Goal: Information Seeking & Learning: Check status

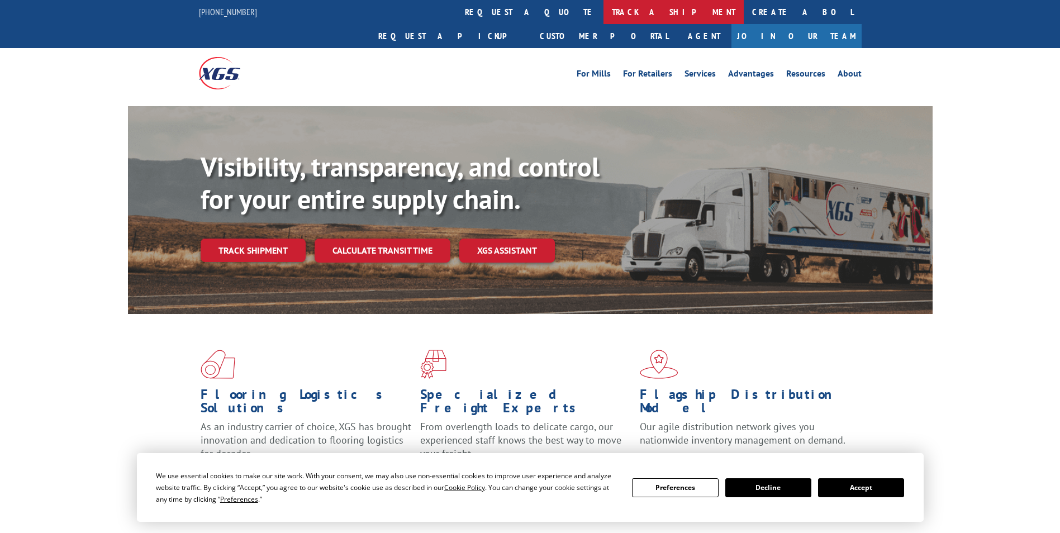
click at [604, 10] on link "track a shipment" at bounding box center [674, 12] width 140 height 24
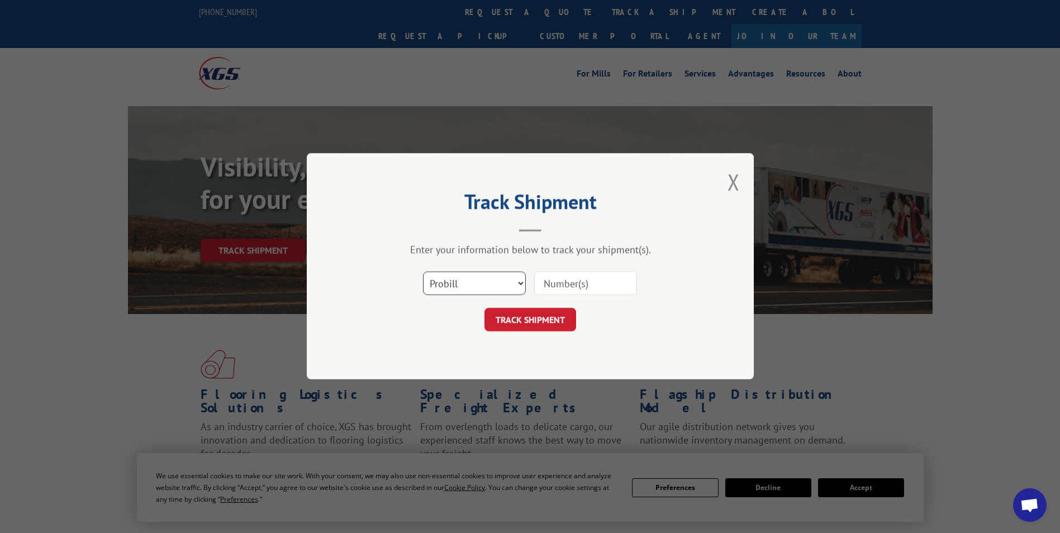
click at [523, 284] on select "Select category... Probill BOL PO" at bounding box center [474, 283] width 103 height 23
select select "bol"
click at [423, 272] on select "Select category... Probill BOL PO" at bounding box center [474, 283] width 103 height 23
click at [582, 295] on div "Select category... Probill BOL PO" at bounding box center [530, 284] width 335 height 37
click at [584, 289] on input at bounding box center [585, 283] width 103 height 23
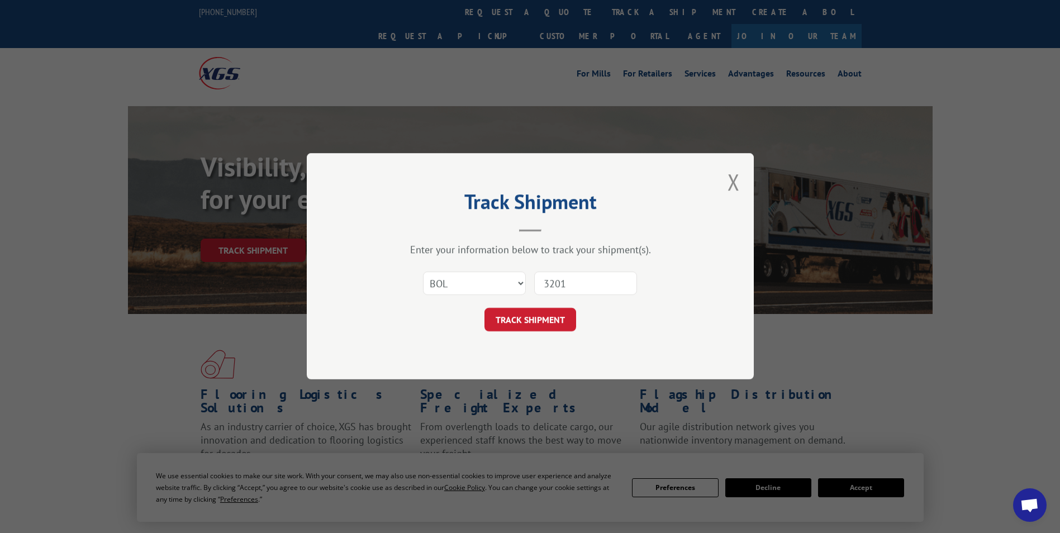
type input "32010"
click button "TRACK SHIPMENT" at bounding box center [531, 320] width 92 height 23
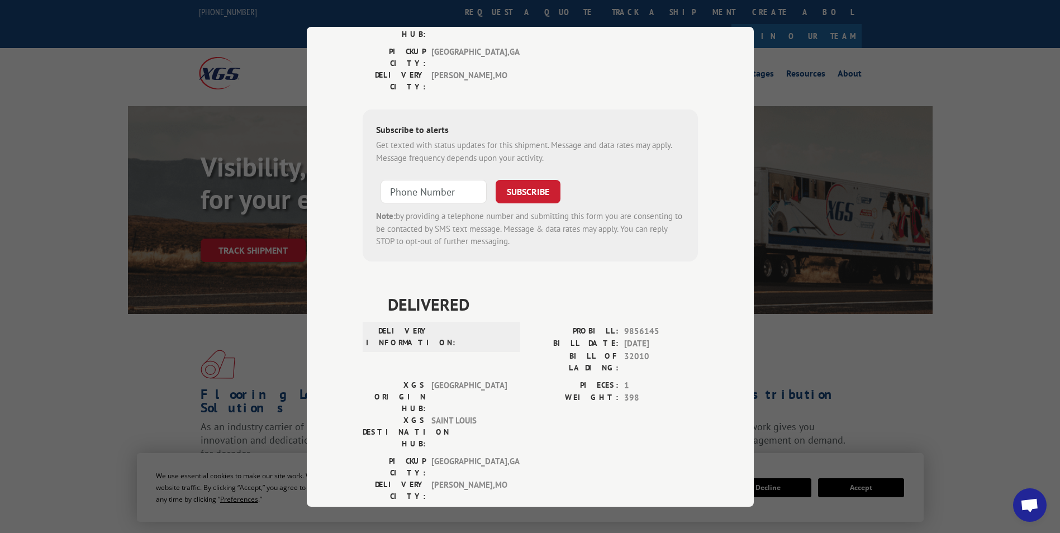
scroll to position [224, 0]
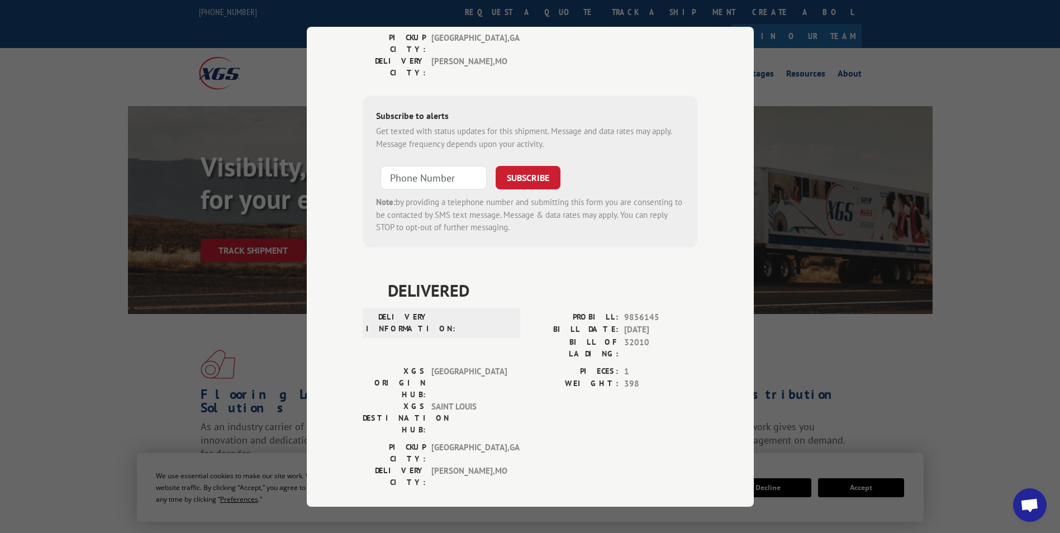
click at [1049, 195] on div "Track Shipment DELIVERY INFORMATION: N/A PROBILL: 9853741 BILL DATE: [DATE] BIL…" at bounding box center [530, 266] width 1060 height 533
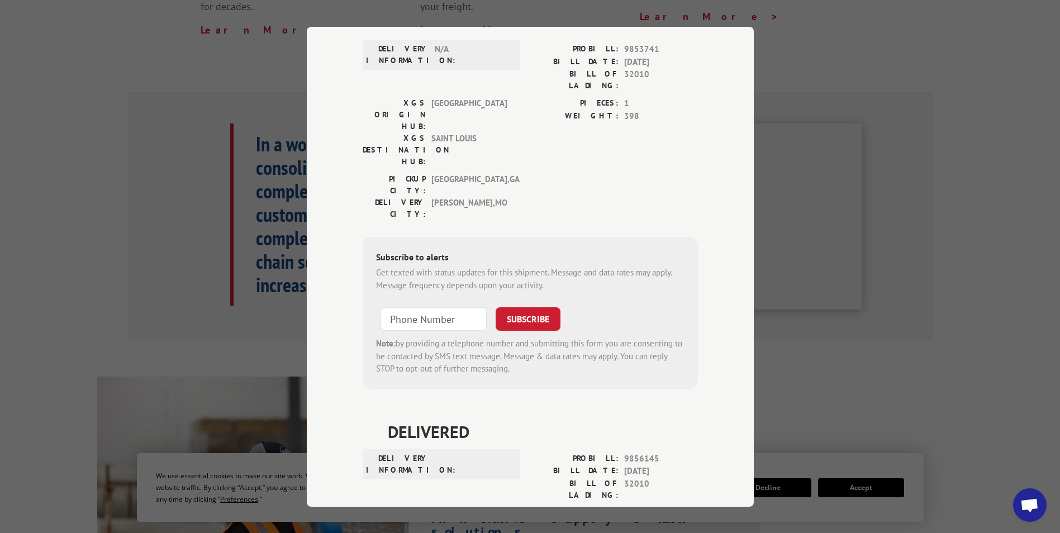
scroll to position [0, 0]
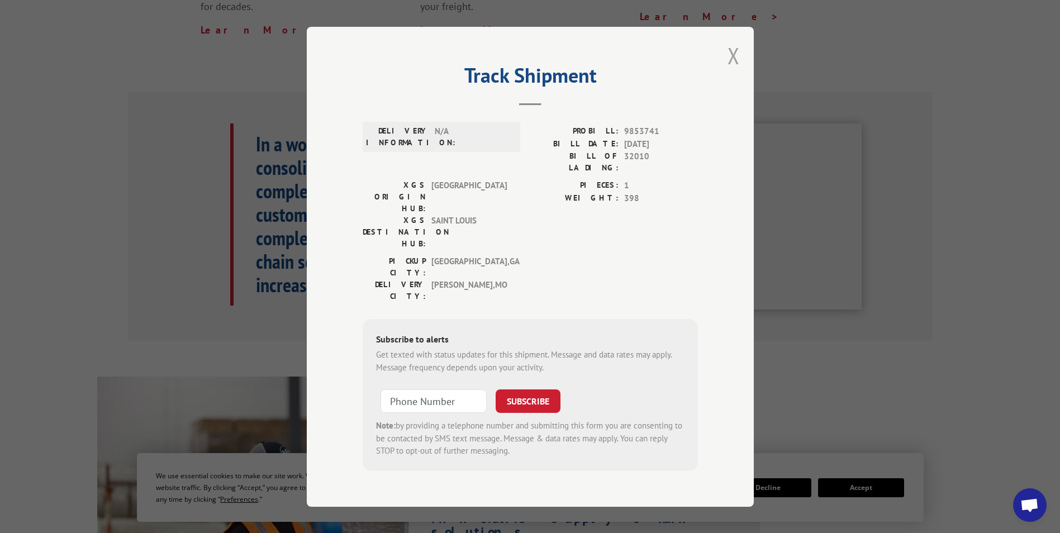
click at [730, 56] on button "Close modal" at bounding box center [734, 56] width 12 height 30
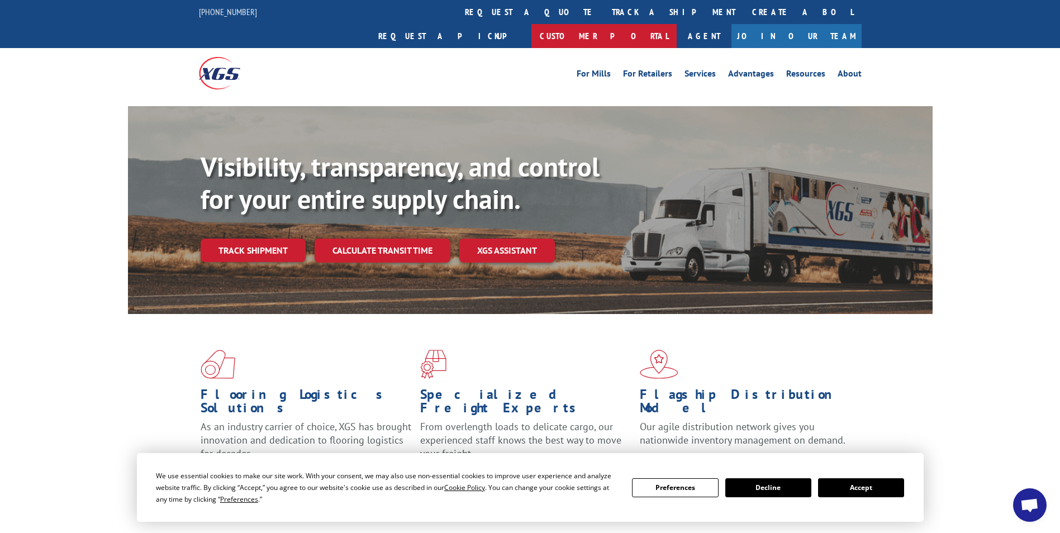
click at [677, 24] on link "Customer Portal" at bounding box center [604, 36] width 145 height 24
